Goal: Task Accomplishment & Management: Use online tool/utility

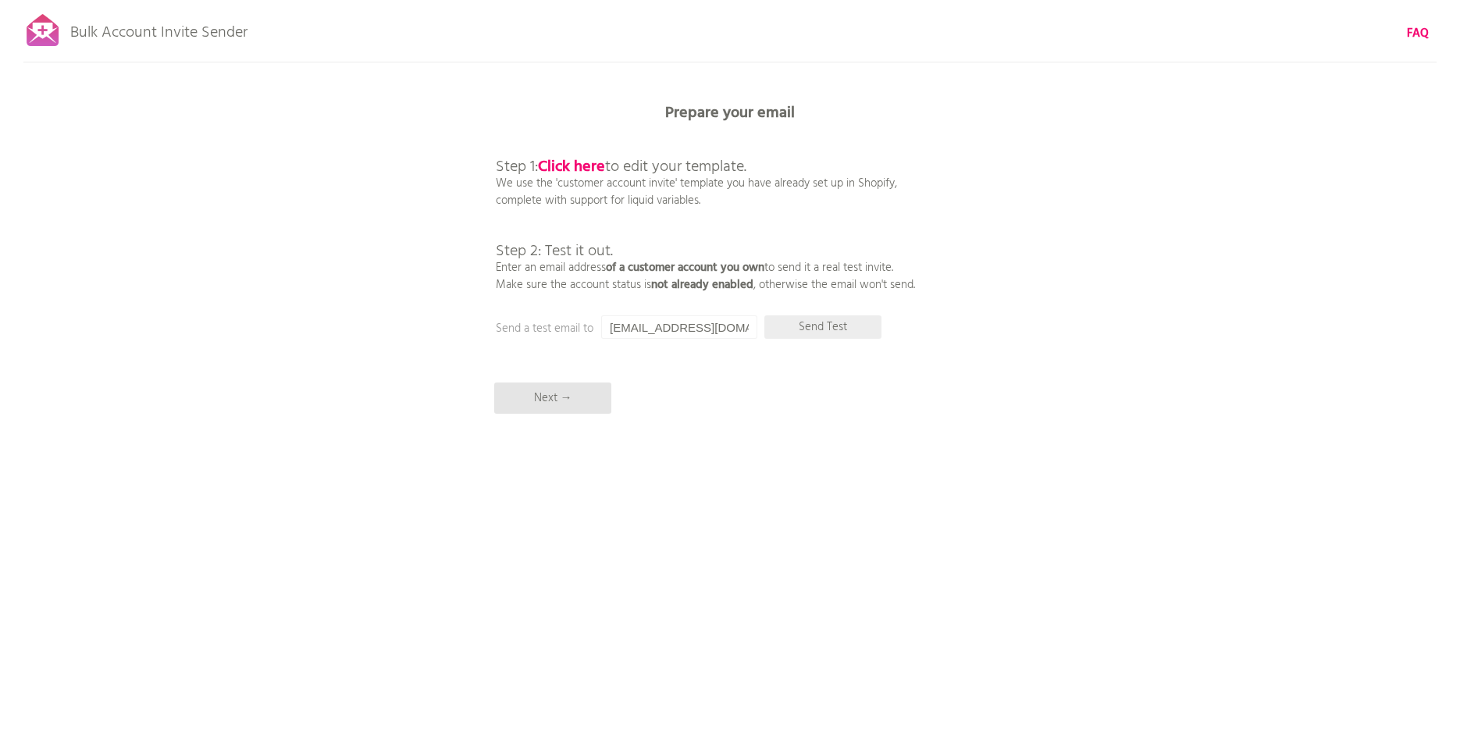
click at [823, 324] on p "Send Test" at bounding box center [823, 327] width 117 height 23
click at [804, 323] on p "Send Test" at bounding box center [823, 327] width 117 height 23
click at [1000, 245] on div "Bulk Account Invite Sender FAQ Synced all customers! Pause sending (This can ta…" at bounding box center [730, 273] width 1460 height 547
click at [693, 332] on input "[EMAIL_ADDRESS][DOMAIN_NAME]" at bounding box center [679, 327] width 156 height 23
drag, startPoint x: 753, startPoint y: 329, endPoint x: 511, endPoint y: 326, distance: 242.1
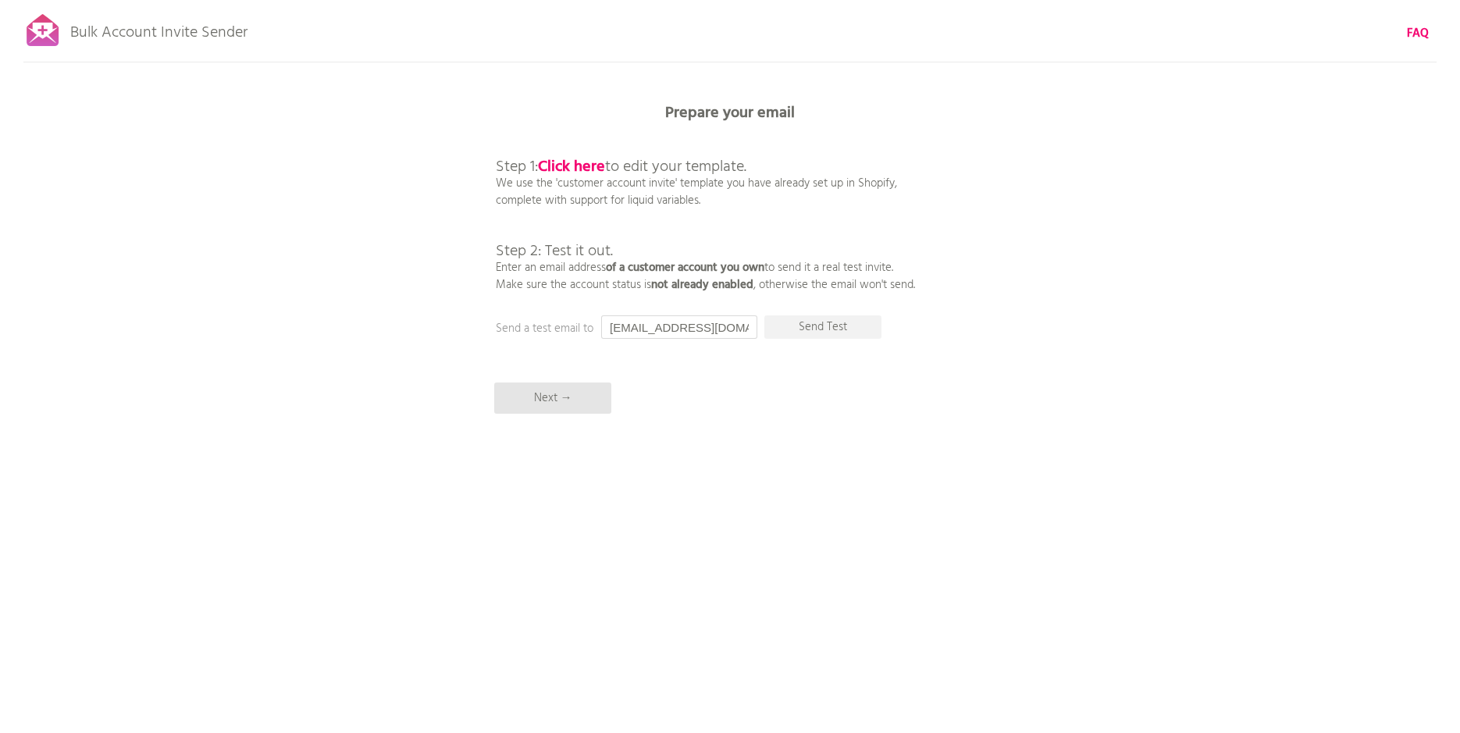
click at [511, 0] on div "Prepare your email Step 1: Click here to edit your template. We use the 'custom…" at bounding box center [730, 0] width 1460 height 0
type input "k"
click at [583, 166] on b "Click here" at bounding box center [571, 167] width 67 height 25
click at [566, 403] on p "Next →" at bounding box center [552, 398] width 117 height 31
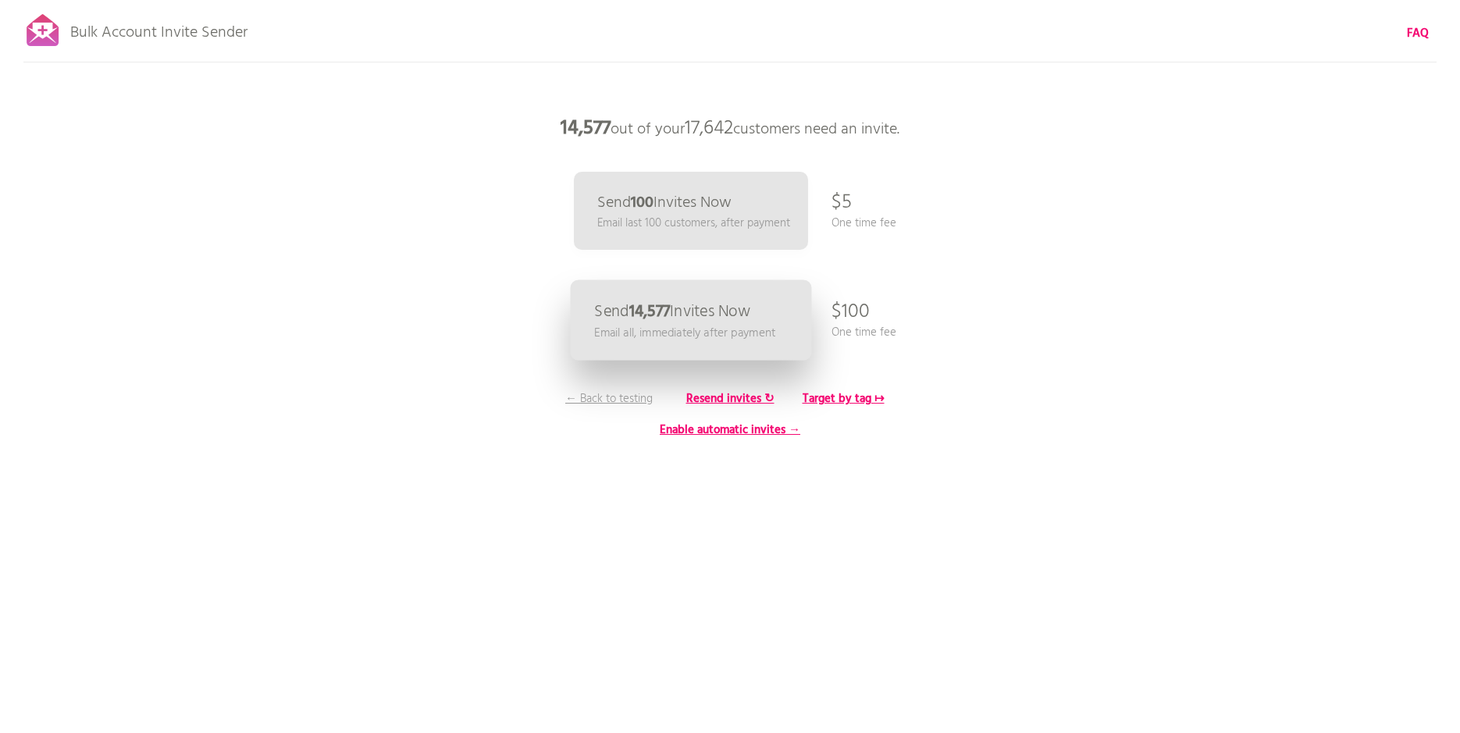
click at [705, 319] on p "Send 14,577 Invites Now" at bounding box center [672, 312] width 156 height 16
